Goal: Transaction & Acquisition: Purchase product/service

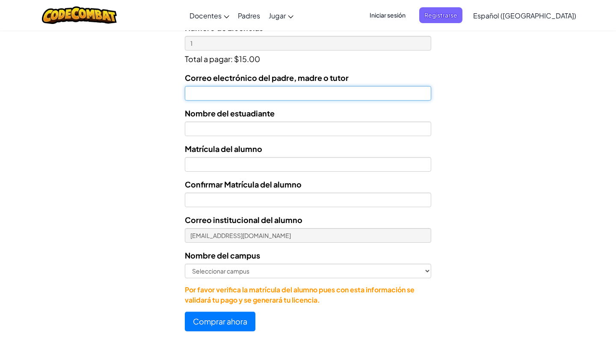
scroll to position [323, 0]
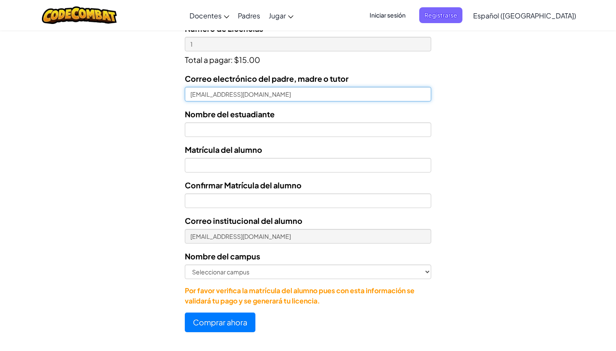
type input "leocujiyo@hotmail.com"
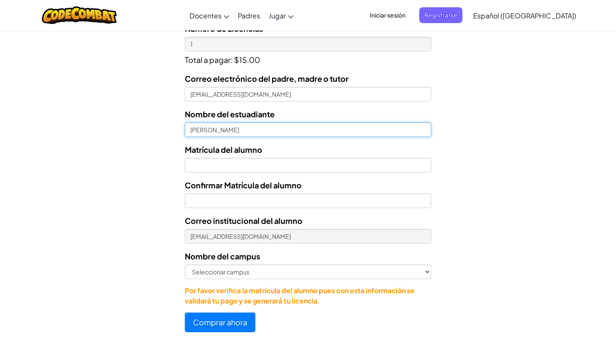
click at [423, 129] on input "Leonardo" at bounding box center [308, 129] width 246 height 15
click at [520, 113] on div "Licencias de Estudiantes Tecmilenio se asoció con CodeCombat para ofrecer educa…" at bounding box center [308, 30] width 616 height 633
click at [356, 131] on input "Leonardo" at bounding box center [308, 129] width 246 height 15
type input "Leonardo Cuellar Jimenez"
click at [340, 172] on div "Correo electrónico del padre, madre o tutor leocujiyo@hotmail.com Nombre del es…" at bounding box center [308, 189] width 246 height 234
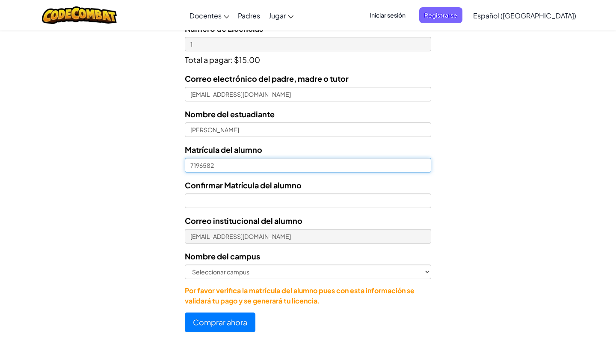
type input "7196582"
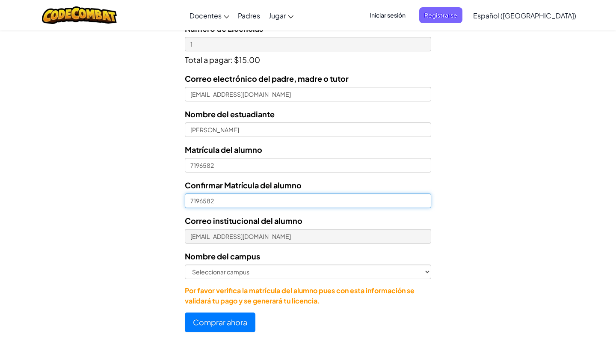
type input "7196582"
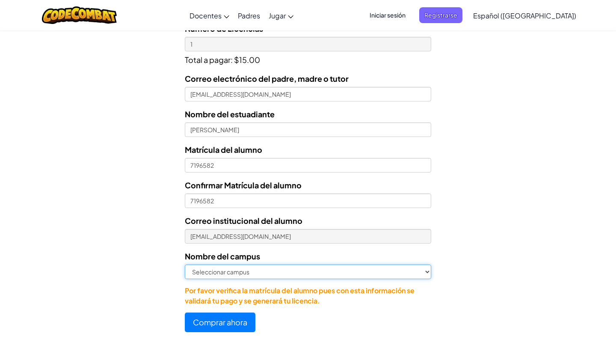
select select "Querétaro"
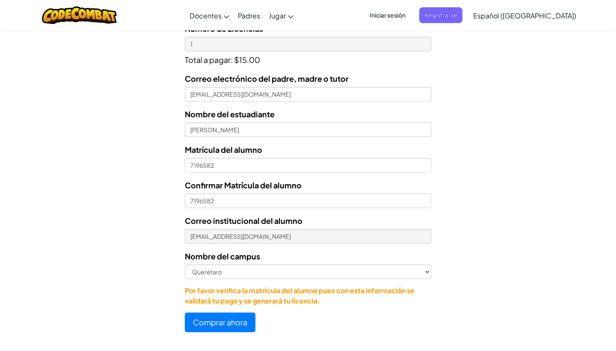
click at [225, 320] on button "Comprar ahora" at bounding box center [220, 322] width 71 height 20
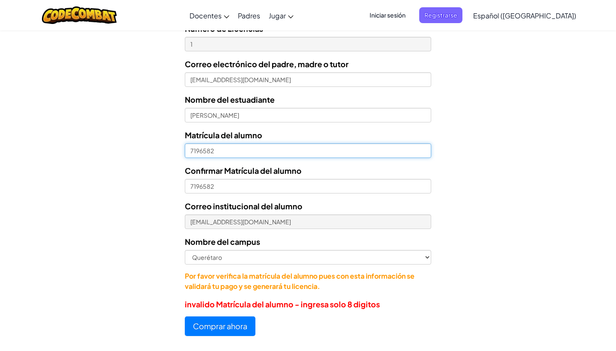
click at [191, 154] on input "7196582" at bounding box center [308, 150] width 246 height 15
click at [192, 154] on input "7196582" at bounding box center [308, 150] width 246 height 15
drag, startPoint x: 238, startPoint y: 148, endPoint x: 189, endPoint y: 153, distance: 49.4
click at [189, 153] on input "7196582" at bounding box center [308, 150] width 246 height 15
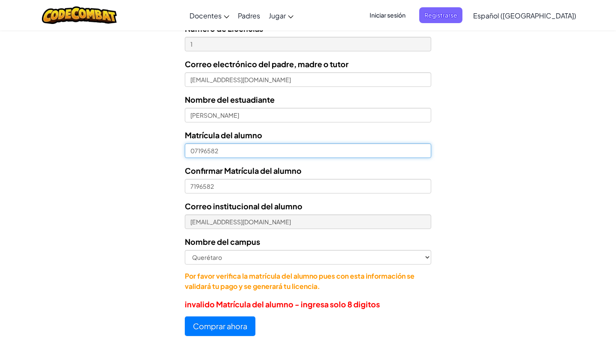
type input "07196582"
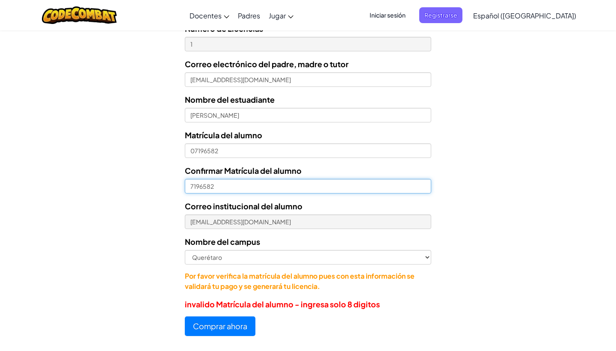
click at [191, 186] on input "7196582" at bounding box center [308, 186] width 246 height 15
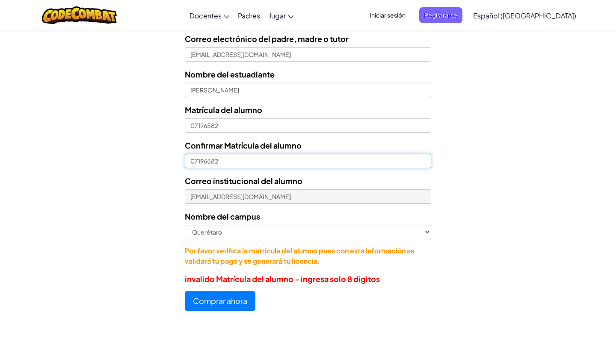
scroll to position [349, 0]
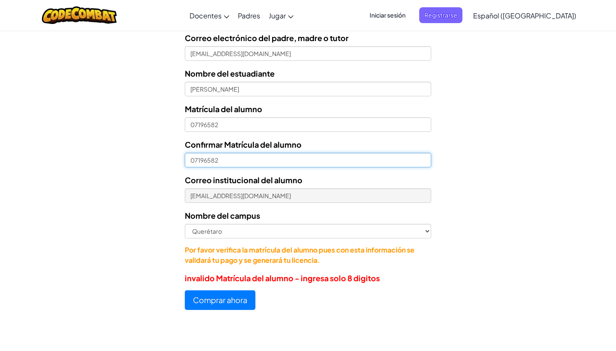
type input "07196582"
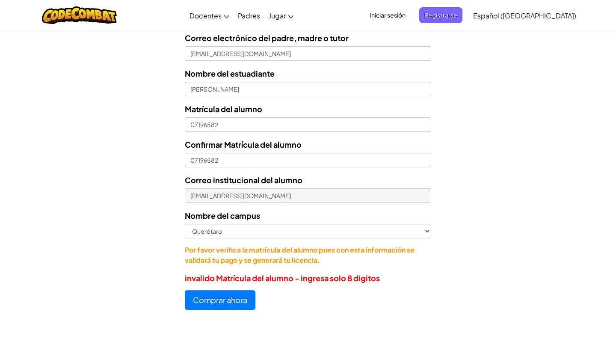
click at [205, 298] on button "Comprar ahora" at bounding box center [220, 300] width 71 height 20
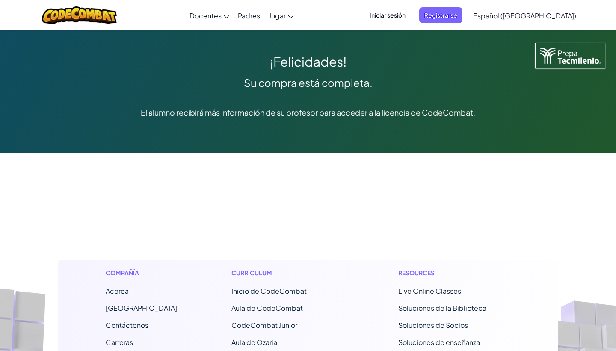
click at [399, 16] on span "Iniciar sesión" at bounding box center [387, 15] width 46 height 16
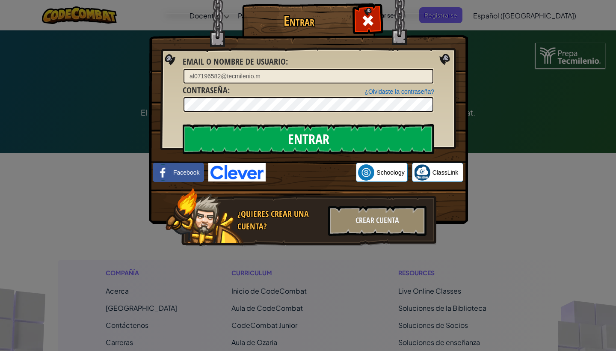
type input "[EMAIL_ADDRESS][DOMAIN_NAME]"
click at [276, 144] on input "Entrar" at bounding box center [308, 139] width 251 height 30
